Goal: Task Accomplishment & Management: Use online tool/utility

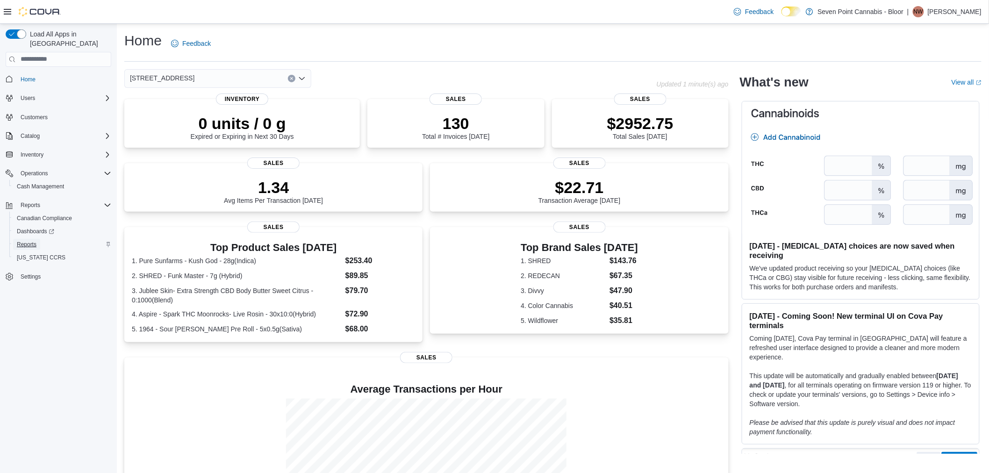
click at [35, 241] on span "Reports" at bounding box center [27, 244] width 20 height 7
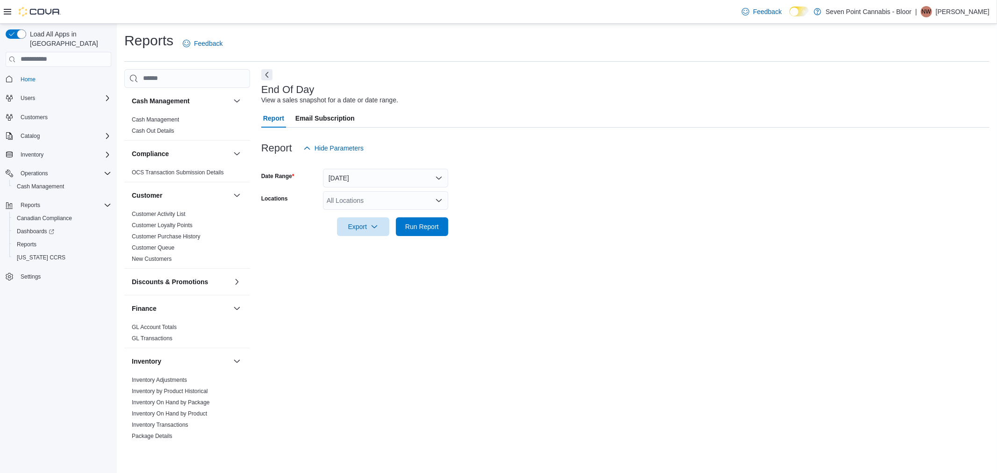
click at [413, 204] on div "All Locations" at bounding box center [385, 200] width 125 height 19
click at [408, 229] on span "[STREET_ADDRESS]" at bounding box center [375, 229] width 64 height 9
click at [423, 226] on span "Run Report" at bounding box center [422, 226] width 34 height 9
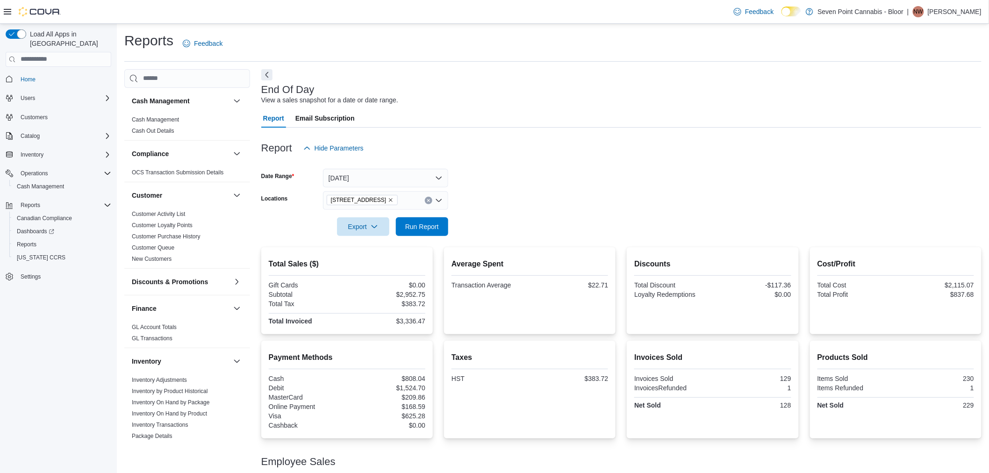
click at [417, 374] on div "Payment Methods Cash $808.04 Debit $1,524.70 MasterCard $209.86 Online Payment …" at bounding box center [347, 391] width 157 height 79
drag, startPoint x: 417, startPoint y: 374, endPoint x: 421, endPoint y: 380, distance: 7.1
click at [417, 374] on div "Payment Methods Cash $808.04 Debit $1,524.70 MasterCard $209.86 Online Payment …" at bounding box center [347, 391] width 157 height 79
click at [420, 380] on div "$808.04" at bounding box center [387, 378] width 77 height 7
click at [419, 380] on div "$808.04" at bounding box center [387, 378] width 77 height 7
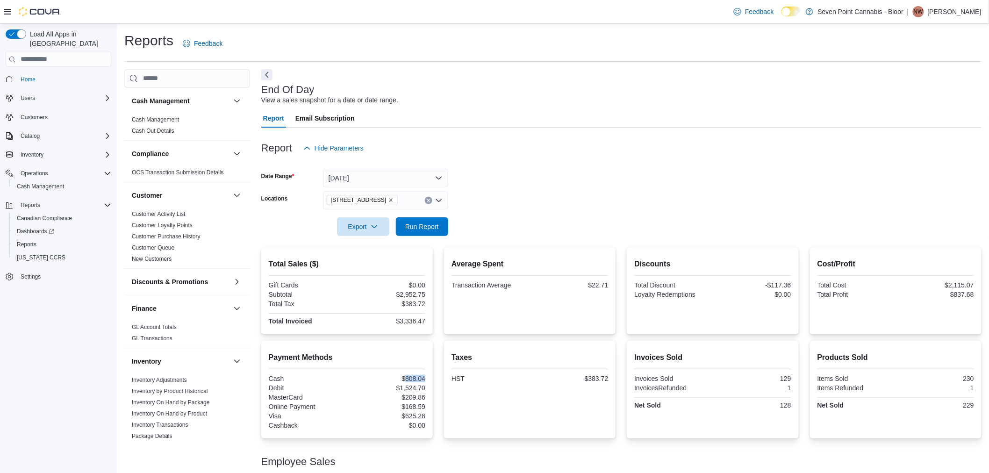
click at [419, 380] on div "$808.04" at bounding box center [387, 378] width 77 height 7
copy div "808.04"
